Goal: Information Seeking & Learning: Check status

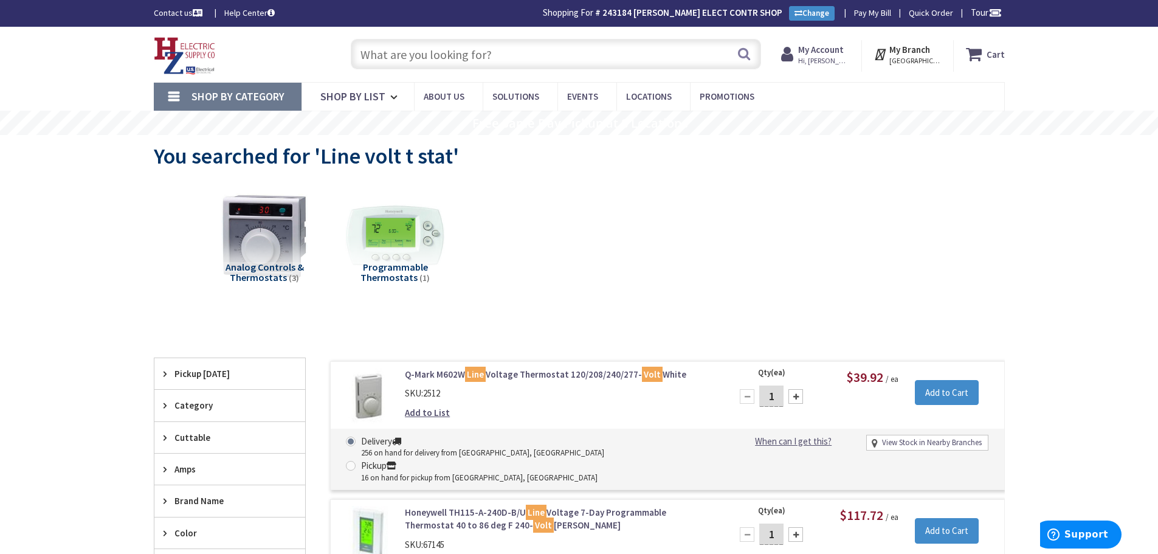
click at [827, 50] on strong "My Account" at bounding box center [821, 50] width 46 height 12
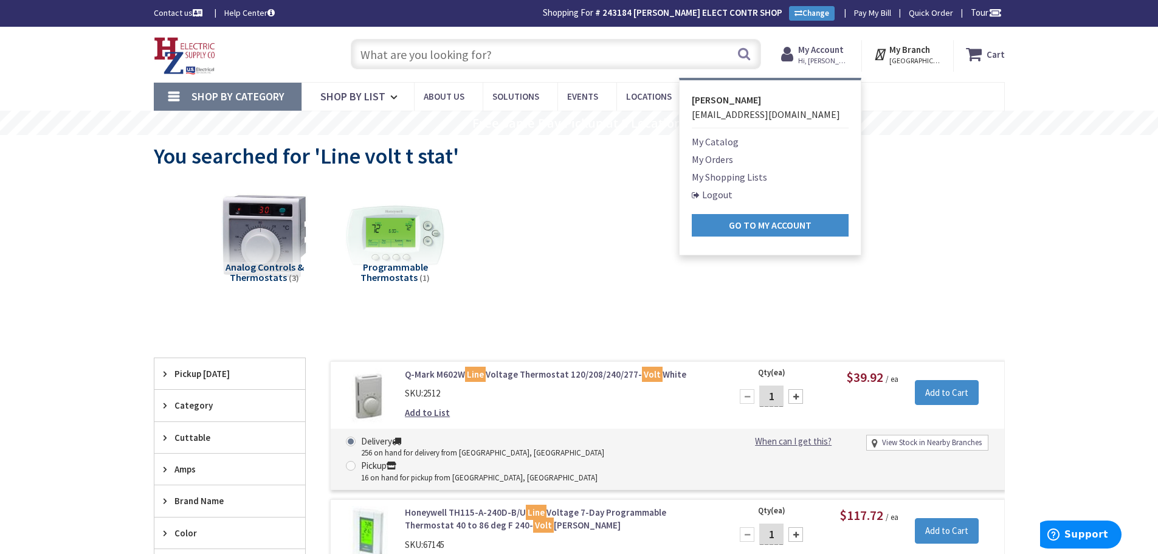
click at [721, 157] on link "My Orders" at bounding box center [712, 159] width 41 height 15
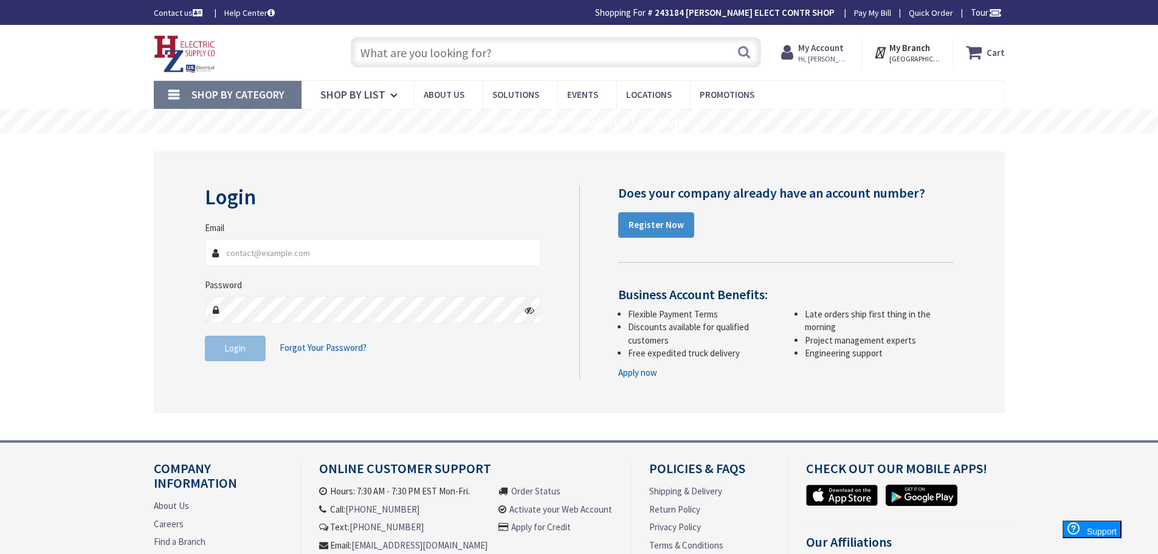
type input "nburbank@northupelectric.com"
click at [232, 349] on span "Login" at bounding box center [234, 348] width 21 height 12
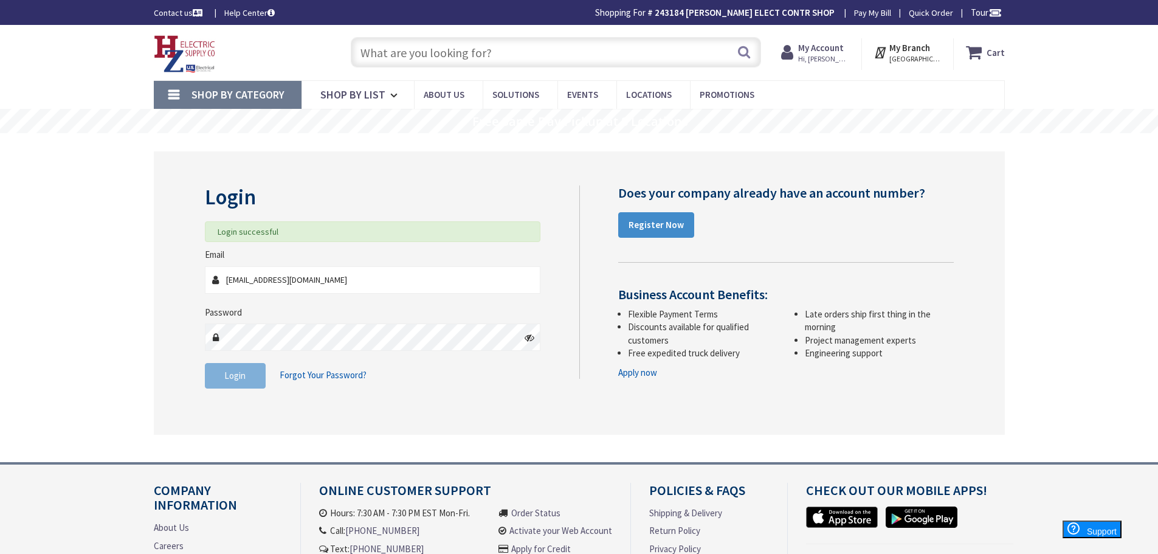
type input "[GEOGRAPHIC_DATA], [STREET_ADDRESS][PERSON_NAME]"
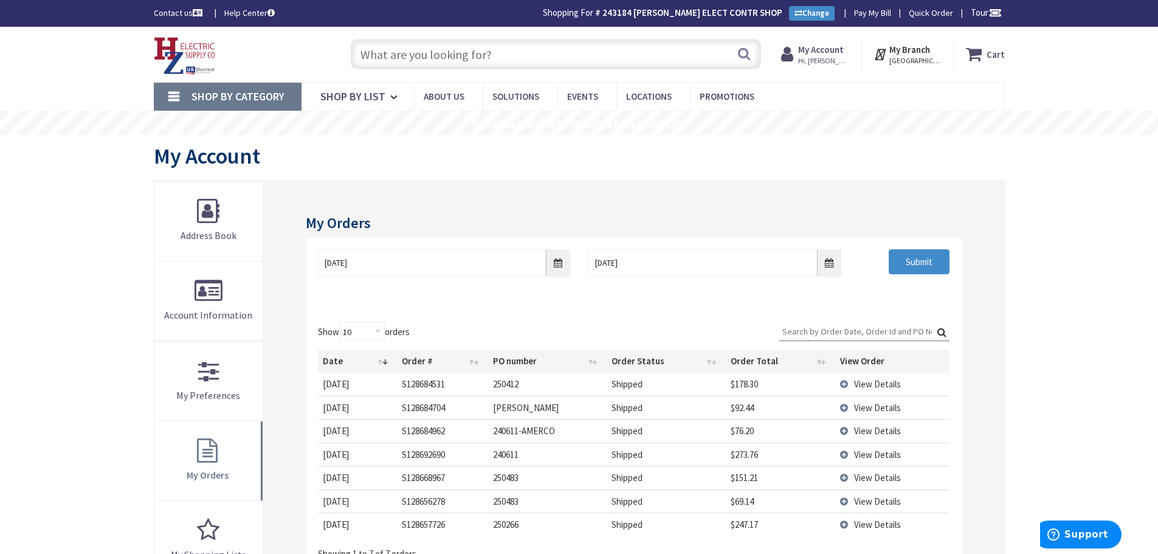
click at [874, 432] on span "View Details" at bounding box center [877, 431] width 47 height 12
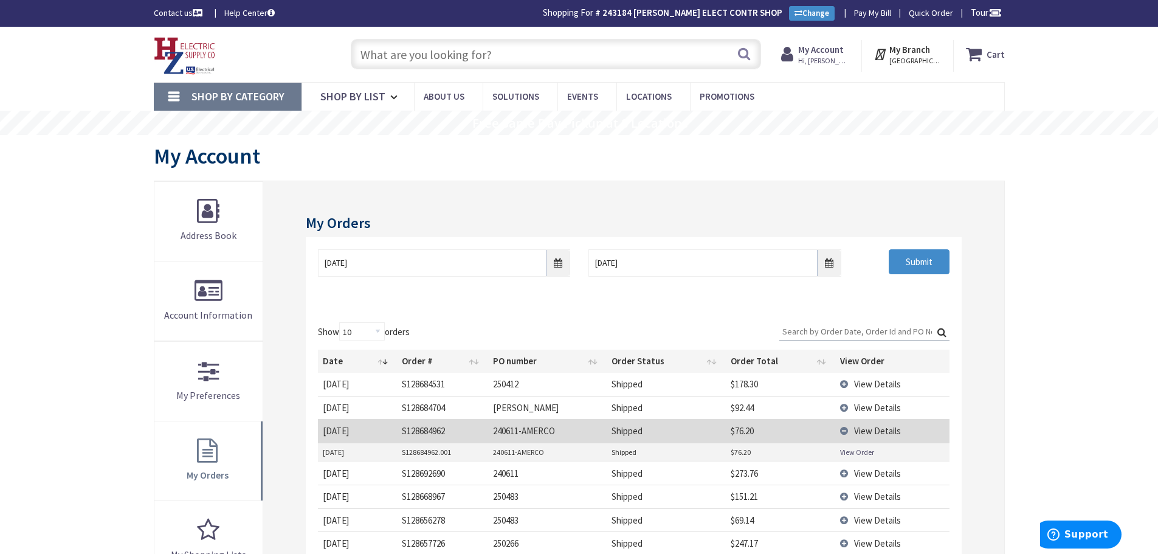
click at [847, 451] on link "View Order" at bounding box center [857, 452] width 34 height 10
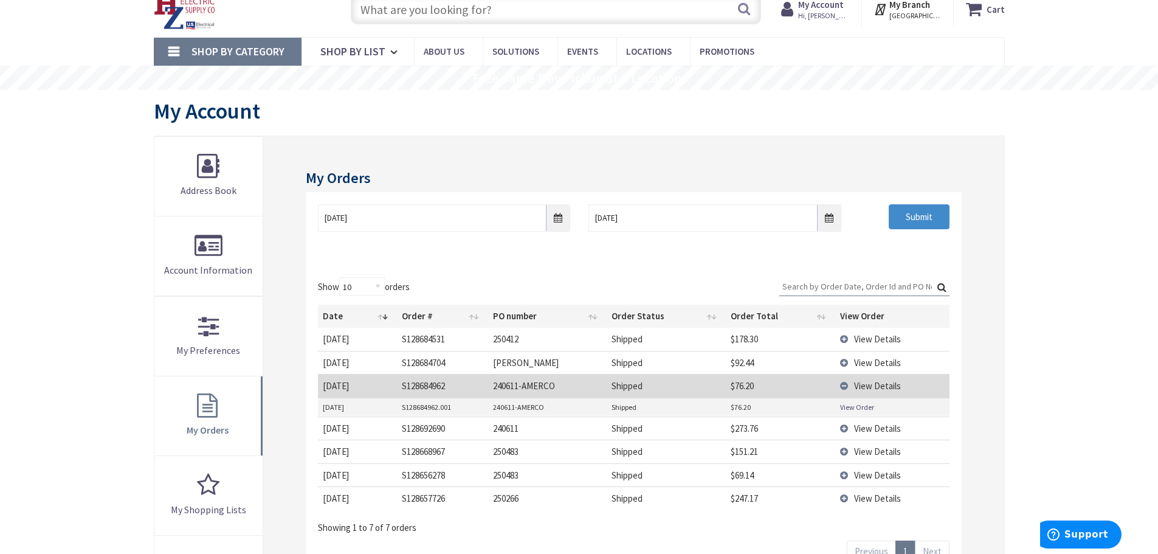
scroll to position [182, 0]
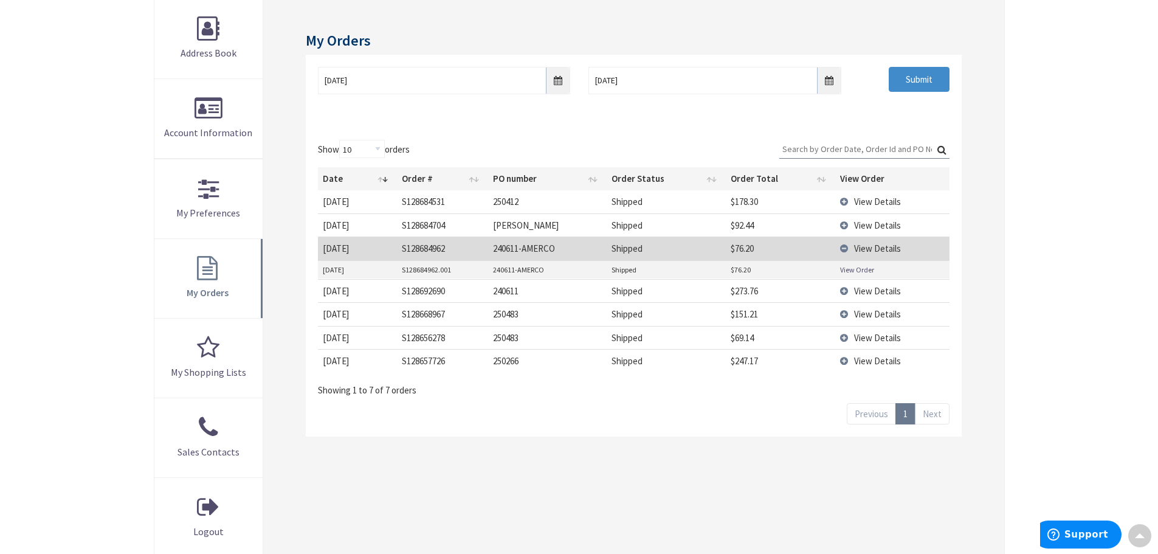
click at [540, 295] on td "240611" at bounding box center [547, 290] width 119 height 23
click at [881, 289] on span "View Details" at bounding box center [877, 291] width 47 height 12
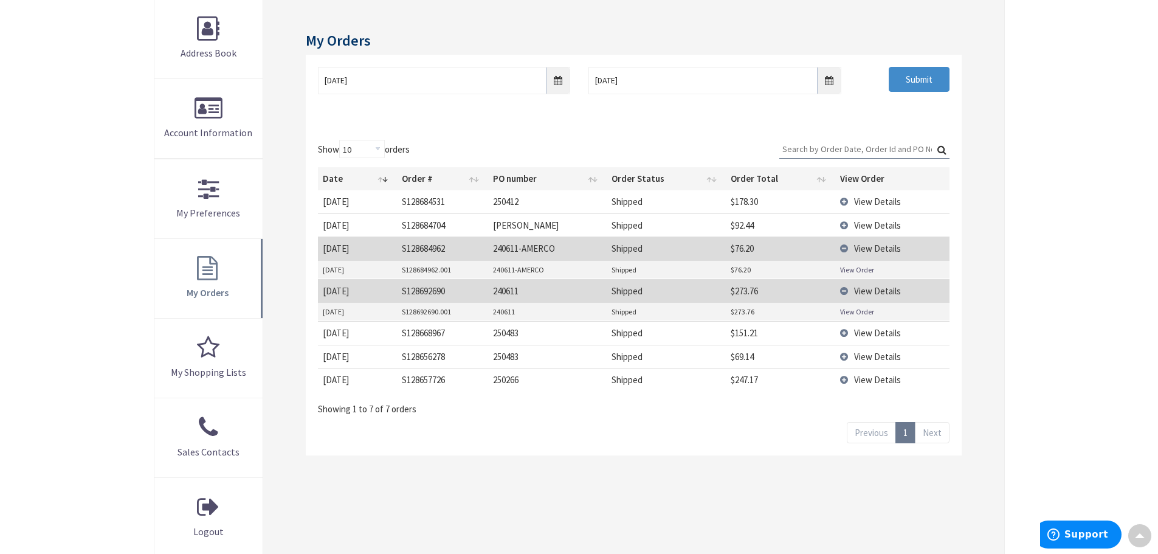
click at [858, 313] on link "View Order" at bounding box center [857, 311] width 34 height 10
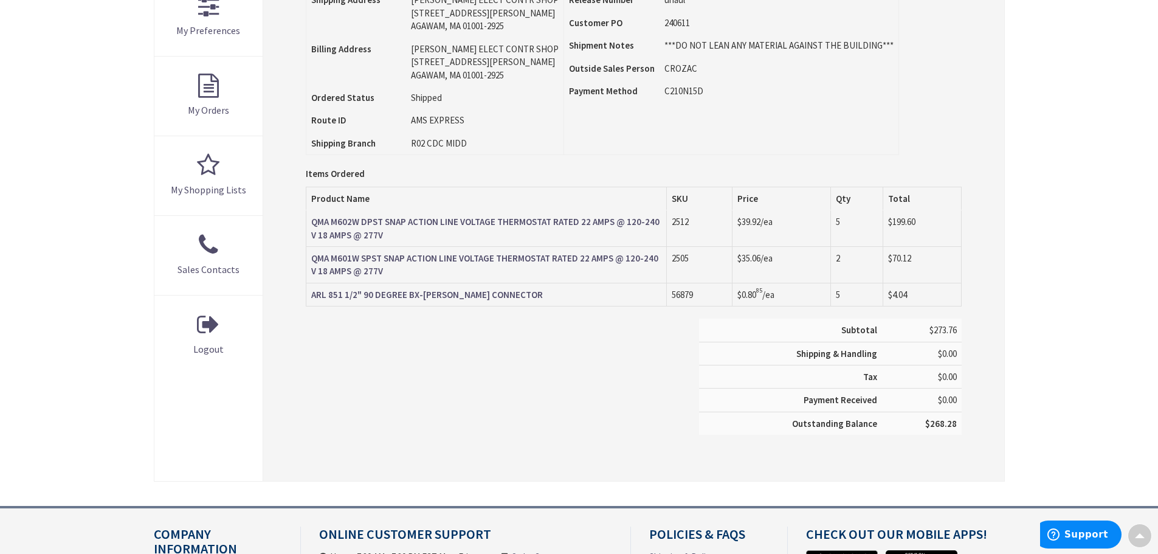
scroll to position [425, 0]
